Goal: Find contact information: Find contact information

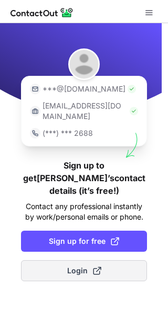
click at [85, 265] on span "Login" at bounding box center [84, 270] width 34 height 11
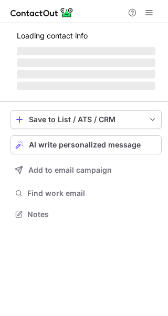
scroll to position [213, 168]
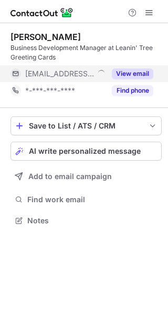
click at [141, 70] on button "View email" at bounding box center [133, 73] width 42 height 11
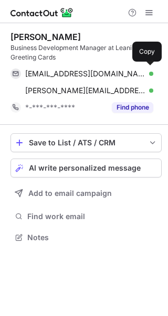
scroll to position [230, 168]
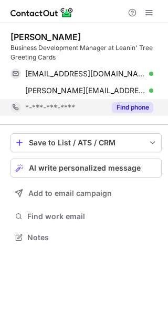
click at [131, 103] on button "Find phone" at bounding box center [133, 107] width 42 height 11
